Goal: Task Accomplishment & Management: Complete application form

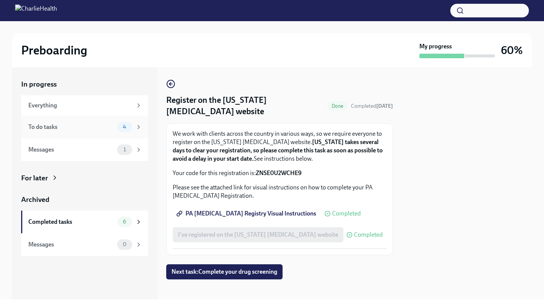
click at [122, 124] on span "4" at bounding box center [124, 127] width 12 height 6
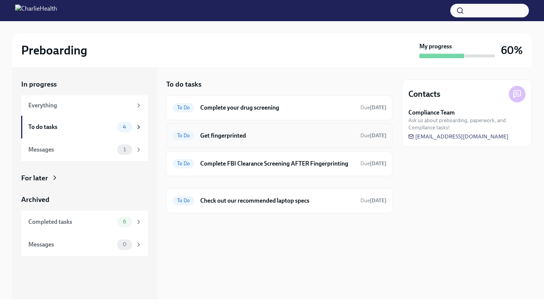
click at [341, 136] on h6 "Get fingerprinted" at bounding box center [277, 135] width 154 height 8
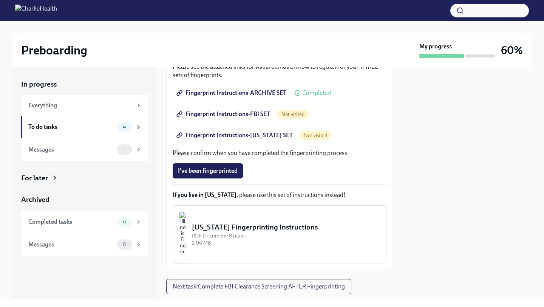
scroll to position [141, 0]
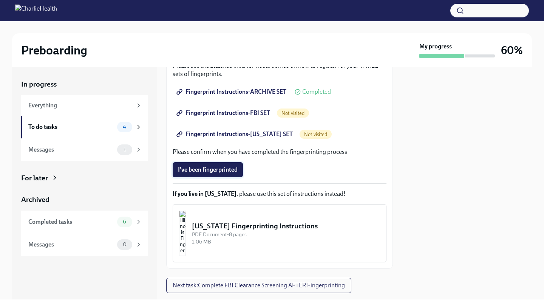
click at [222, 170] on span "I've been fingerprinted" at bounding box center [208, 170] width 60 height 8
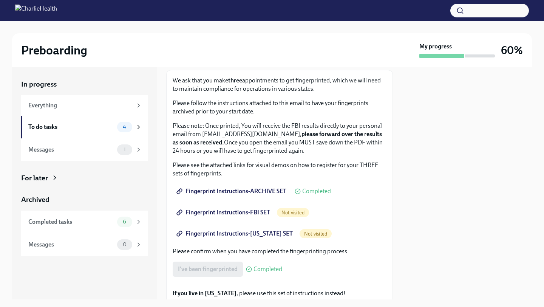
scroll to position [83, 0]
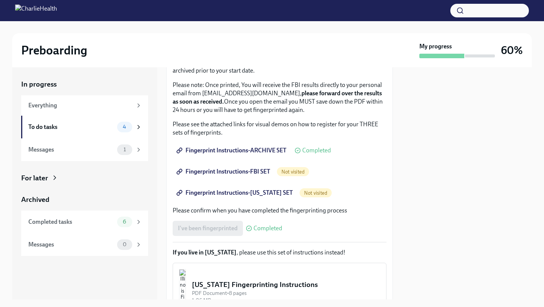
click at [249, 173] on span "Fingerprint Instructions-FBI SET" at bounding box center [224, 172] width 92 height 8
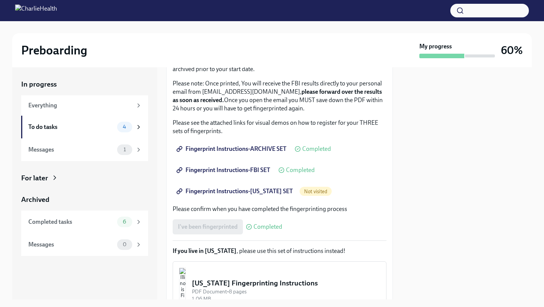
scroll to position [84, 0]
click at [271, 227] on span "Completed" at bounding box center [267, 227] width 29 height 6
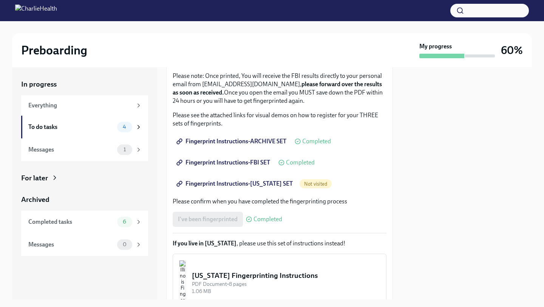
scroll to position [91, 0]
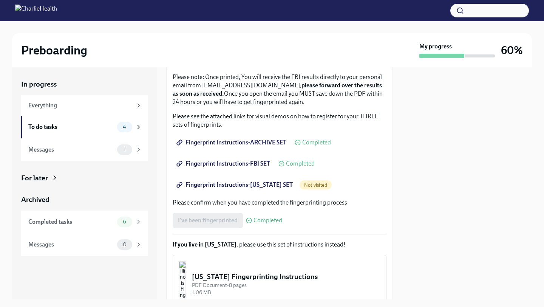
click at [255, 184] on span "Fingerprint Instructions-[US_STATE] SET" at bounding box center [235, 185] width 115 height 8
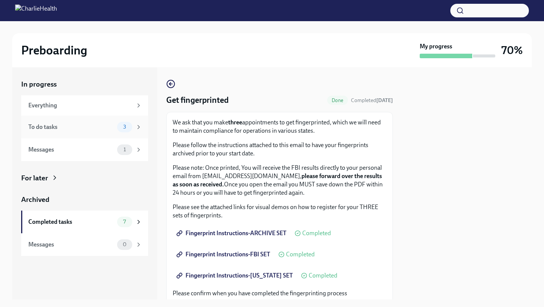
click at [97, 129] on div "To do tasks" at bounding box center [71, 127] width 86 height 8
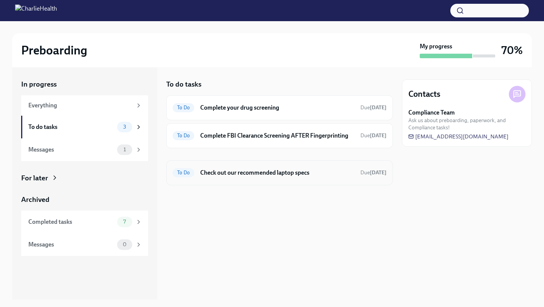
click at [276, 171] on h6 "Check out our recommended laptop specs" at bounding box center [277, 172] width 154 height 8
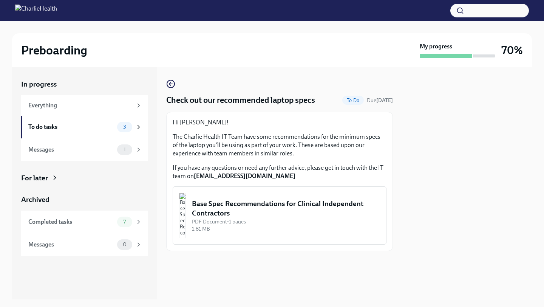
click at [261, 214] on div "Base Spec Recommendations for Clinical Independent Contractors" at bounding box center [286, 208] width 188 height 19
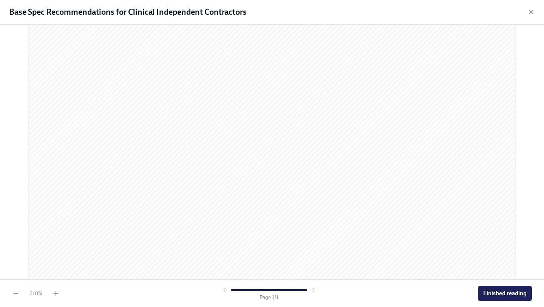
scroll to position [387, 0]
click at [497, 291] on span "Finished reading" at bounding box center [504, 293] width 43 height 8
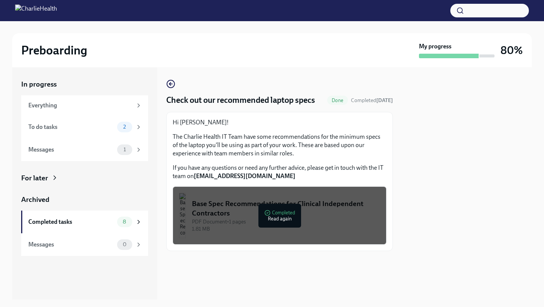
click at [274, 273] on div at bounding box center [279, 263] width 227 height 24
click at [123, 126] on span "2" at bounding box center [125, 127] width 12 height 6
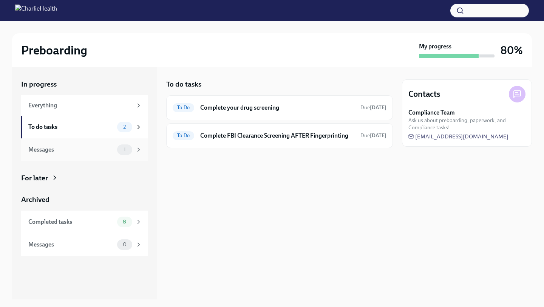
click at [101, 155] on div "Messages 1" at bounding box center [84, 149] width 127 height 23
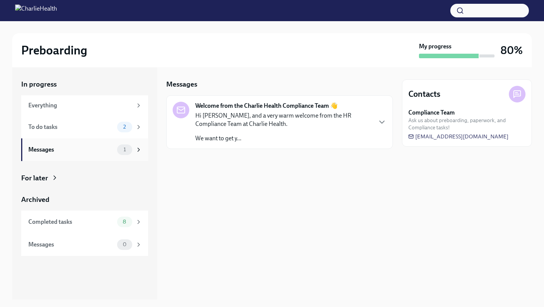
click at [133, 151] on div "1" at bounding box center [129, 149] width 25 height 11
click at [141, 150] on icon at bounding box center [138, 149] width 7 height 7
click at [129, 150] on span "1" at bounding box center [124, 149] width 11 height 6
click at [122, 220] on span "8" at bounding box center [124, 222] width 12 height 6
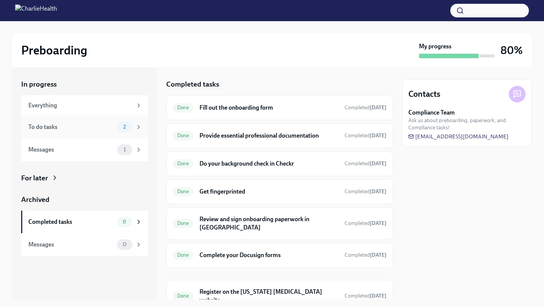
click at [104, 128] on div "To do tasks" at bounding box center [71, 127] width 86 height 8
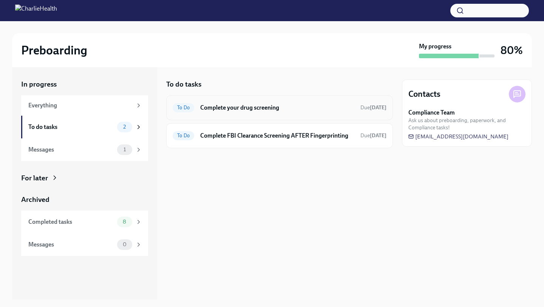
click at [263, 107] on h6 "Complete your drug screening" at bounding box center [277, 107] width 154 height 8
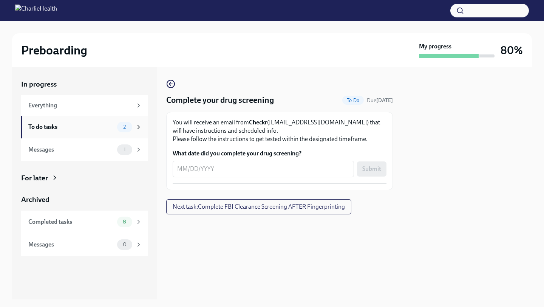
click at [115, 126] on div "To do tasks 2" at bounding box center [85, 127] width 114 height 11
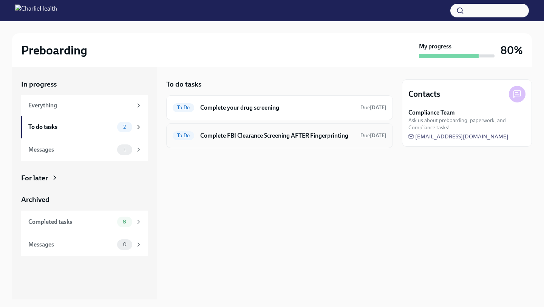
click at [269, 129] on div "To Do Complete FBI Clearance Screening AFTER Fingerprinting Due [DATE]" at bounding box center [279, 135] width 227 height 25
click at [327, 139] on h6 "Complete FBI Clearance Screening AFTER Fingerprinting" at bounding box center [277, 135] width 154 height 8
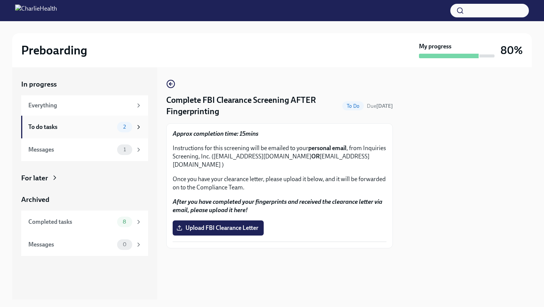
click at [99, 123] on div "To do tasks" at bounding box center [71, 127] width 86 height 8
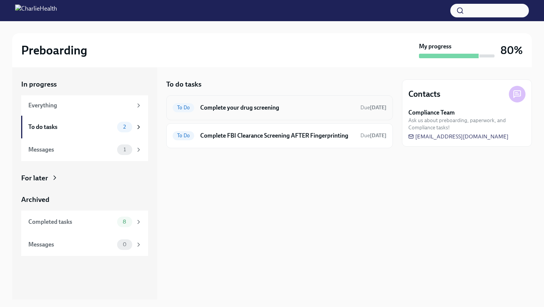
click at [258, 113] on div "To Do Complete your drug screening Due [DATE]" at bounding box center [280, 108] width 214 height 12
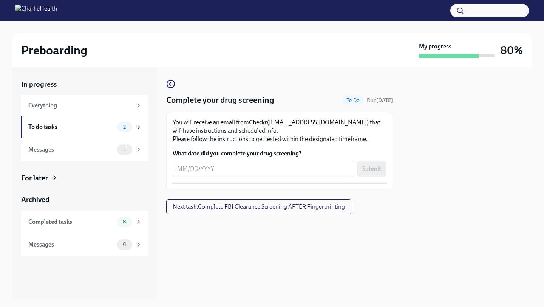
click at [437, 126] on div at bounding box center [467, 183] width 130 height 232
